Goal: Task Accomplishment & Management: Use online tool/utility

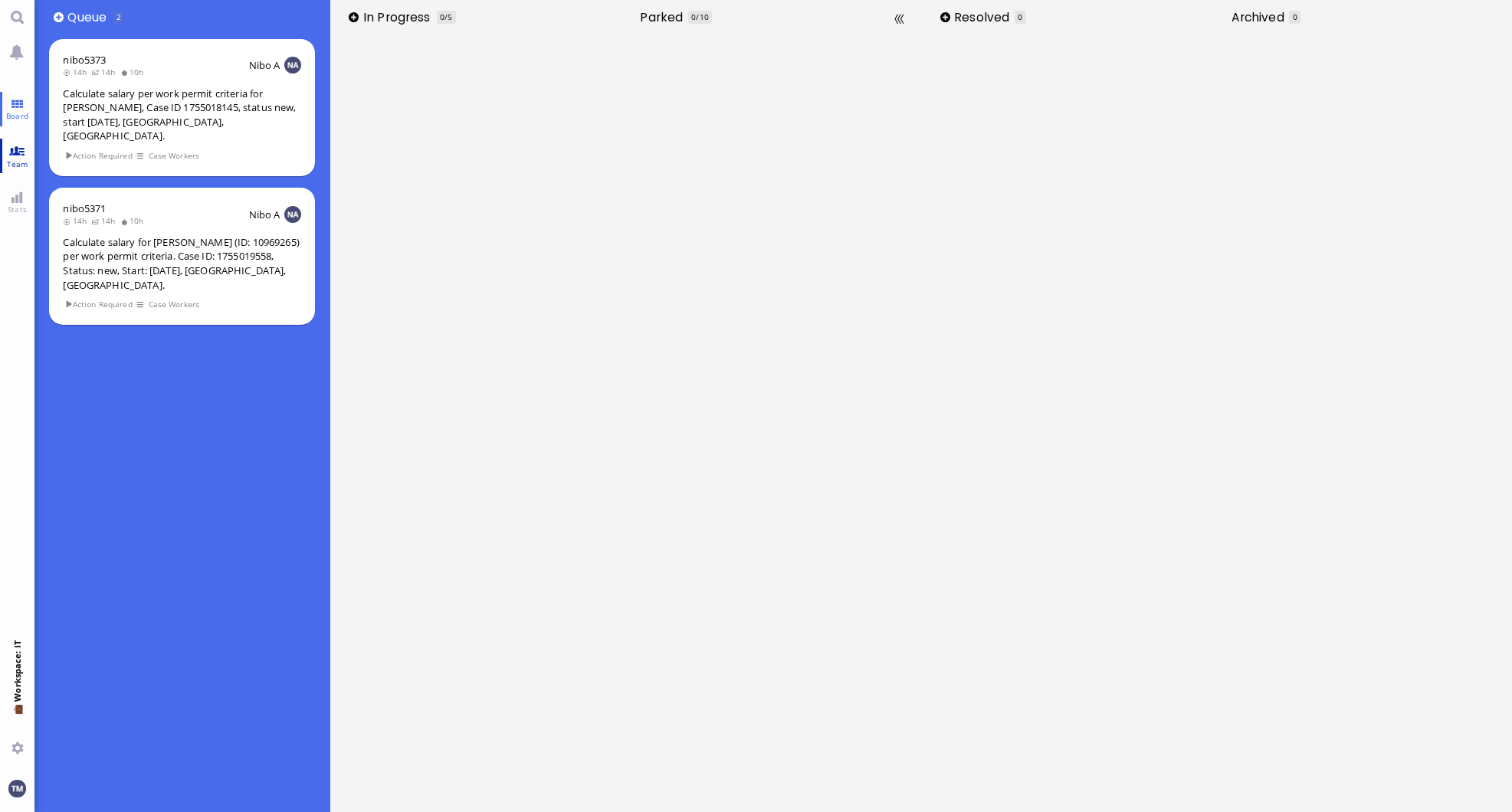
click at [11, 158] on span "Team" at bounding box center [18, 163] width 29 height 11
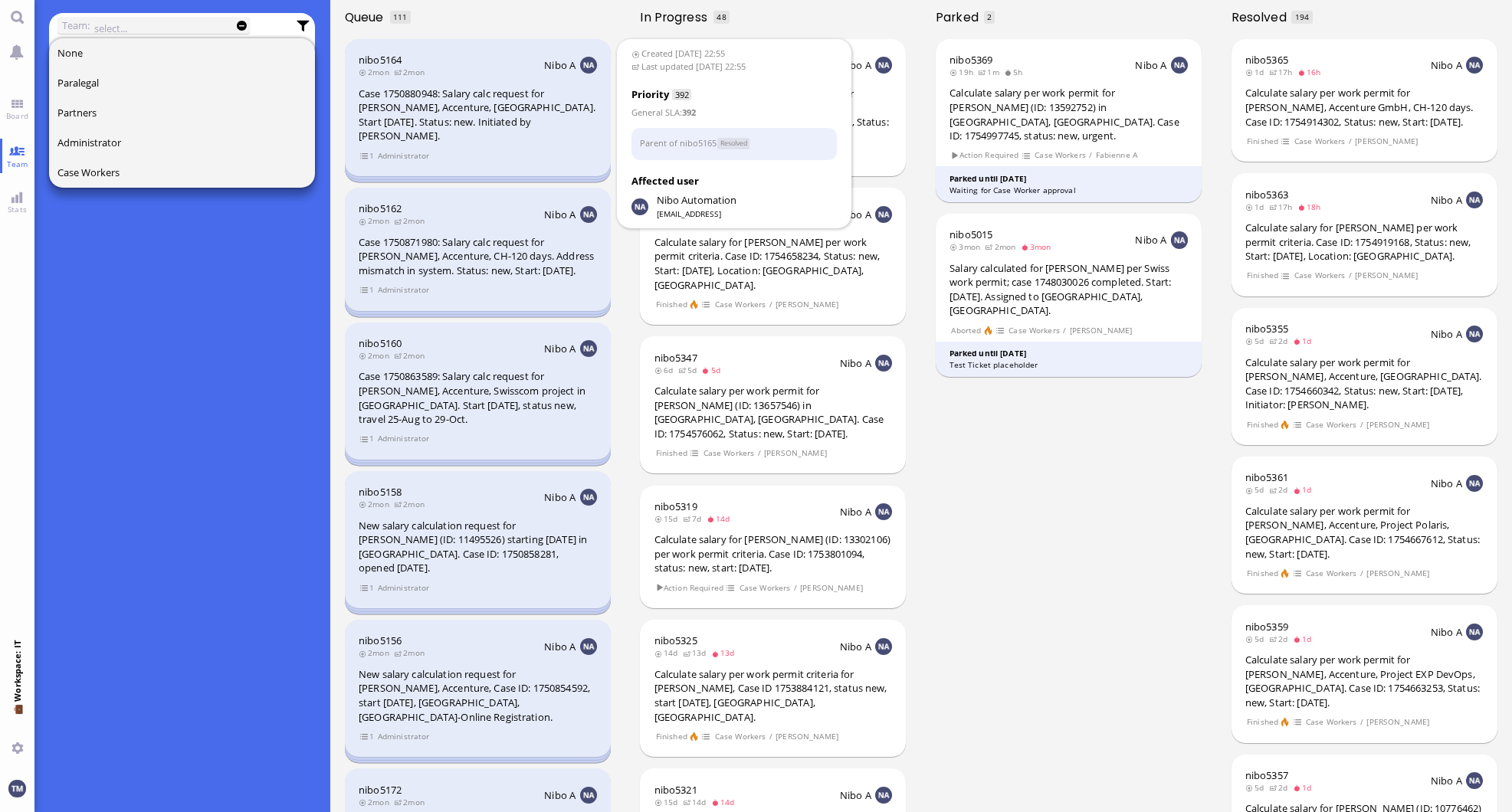
click at [477, 119] on div "Case 1750880948: Salary calc request for [PERSON_NAME], Accenture, [GEOGRAPHIC_…" at bounding box center [477, 114] width 238 height 56
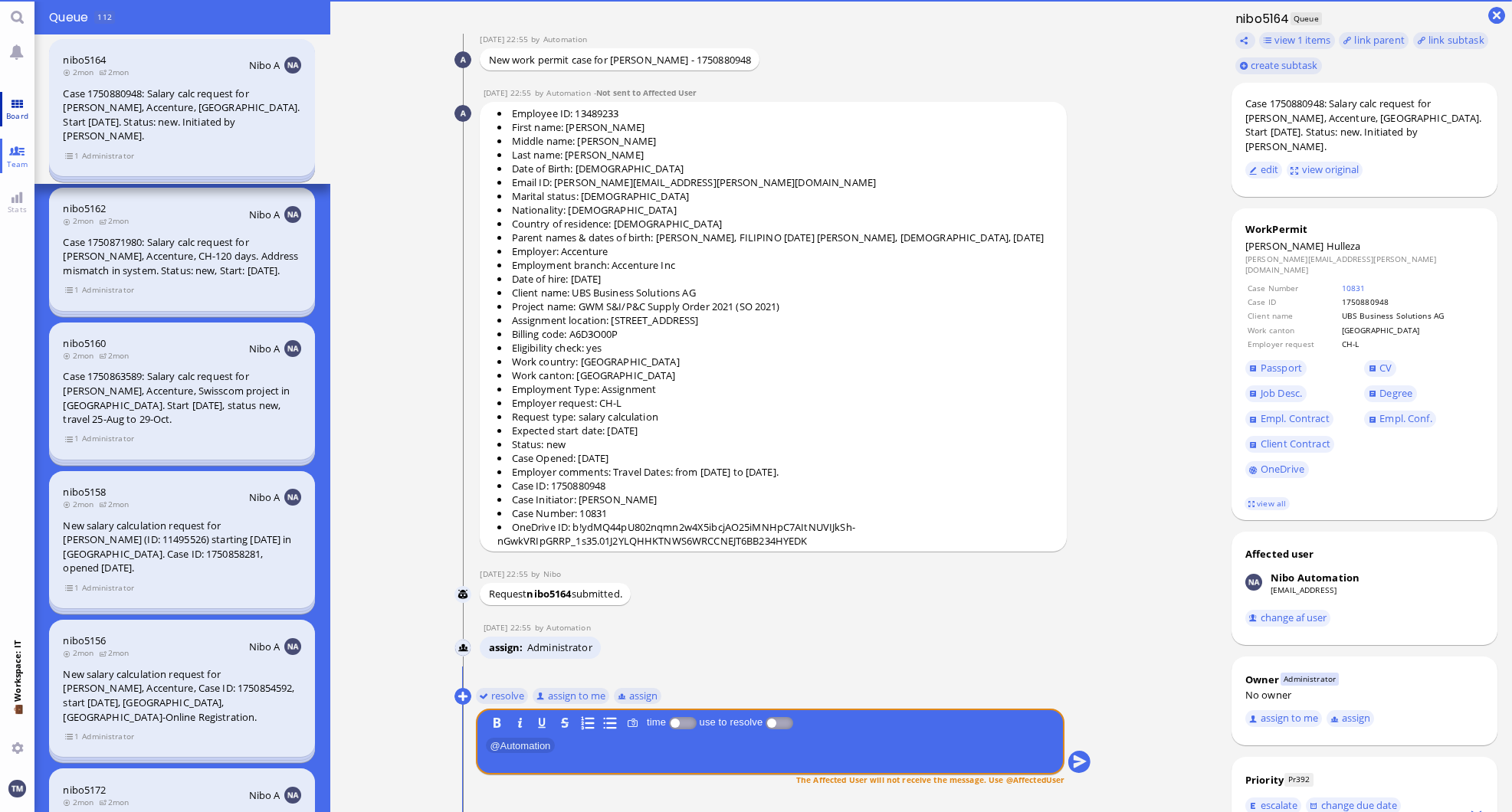
click at [13, 114] on span "Board" at bounding box center [17, 115] width 30 height 11
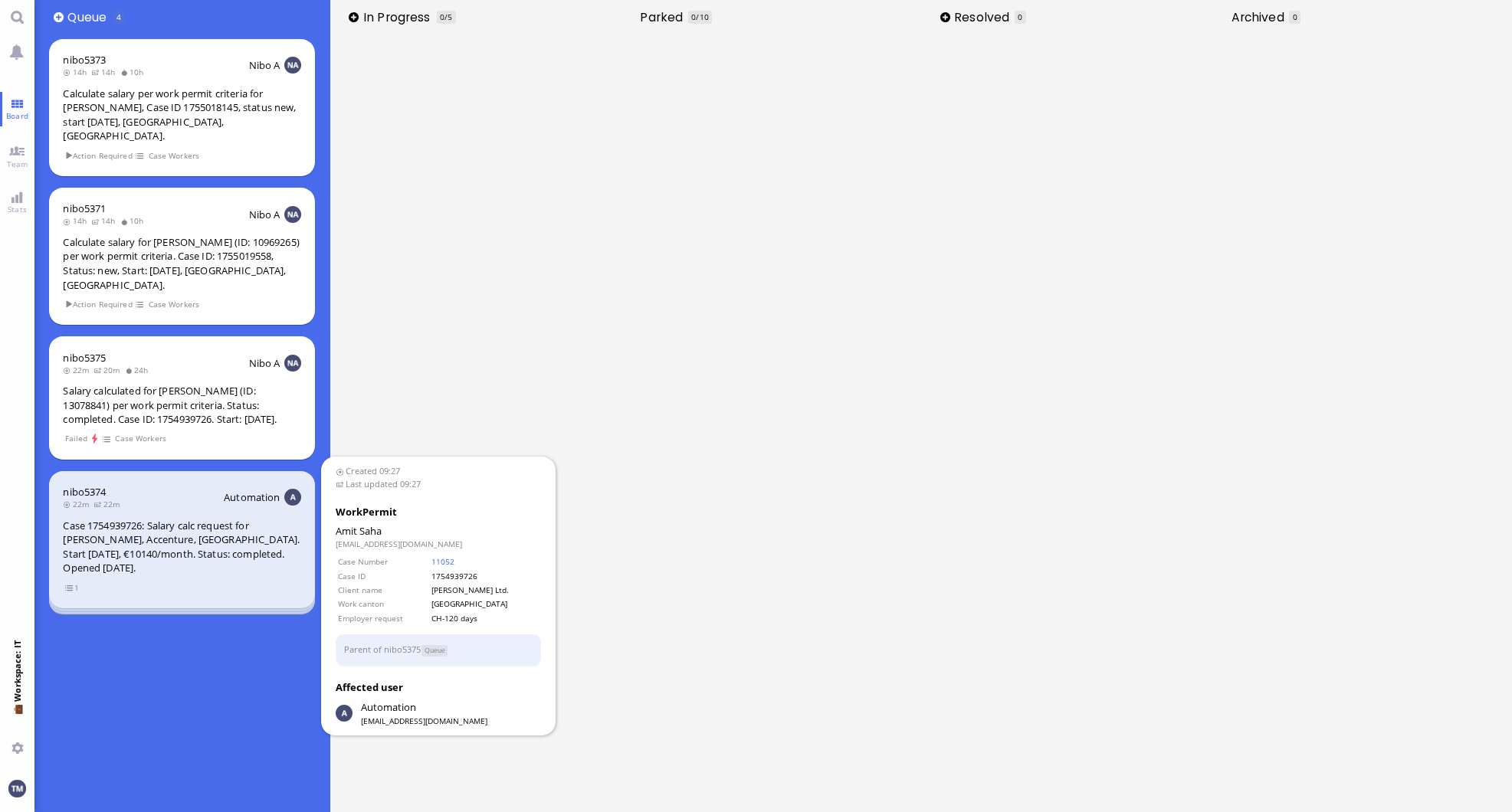
click at [171, 519] on div "Case 1754939726: Salary calc request for [PERSON_NAME], Accenture, [GEOGRAPHIC_…" at bounding box center [182, 547] width 238 height 56
